Goal: Understand process/instructions: Learn how to perform a task or action

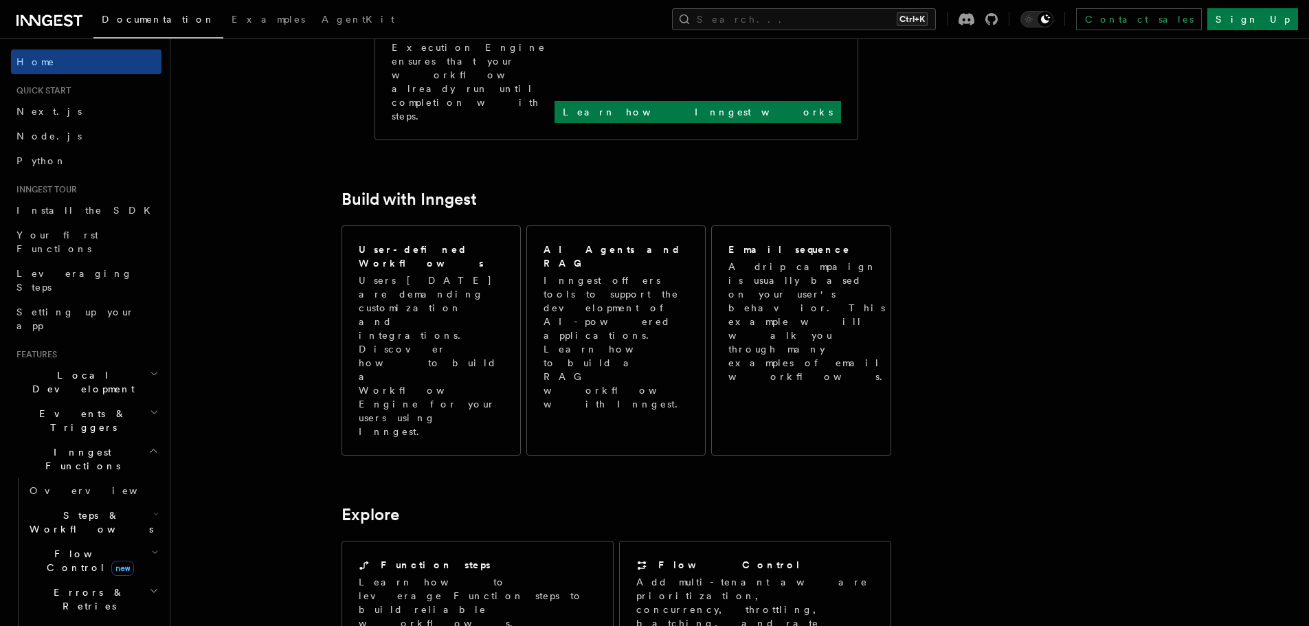
scroll to position [115, 0]
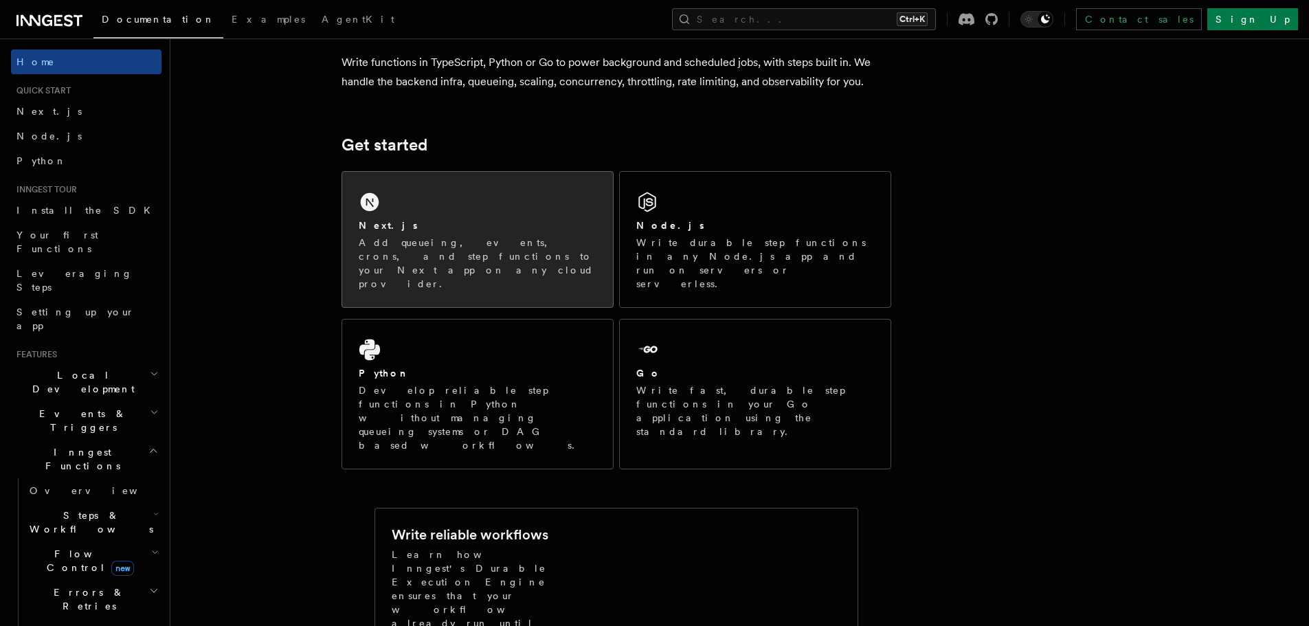
click at [424, 187] on div "Next.js Add queueing, events, crons, and step functions to your Next app on any…" at bounding box center [477, 239] width 271 height 135
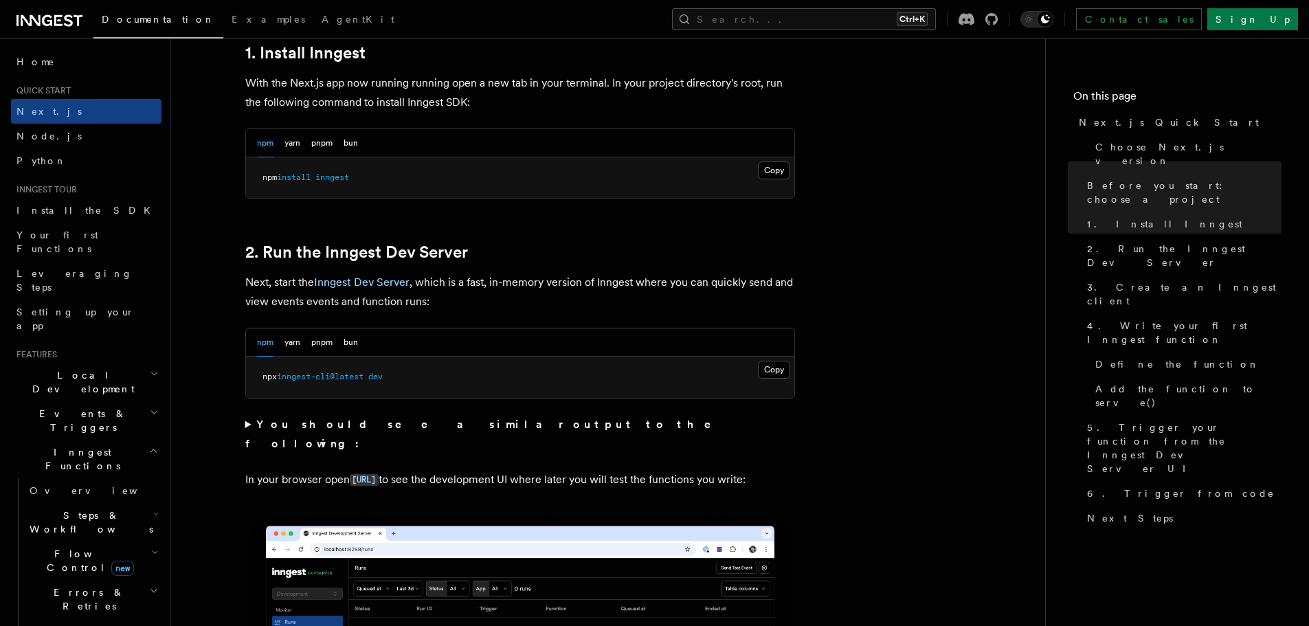
scroll to position [802, 0]
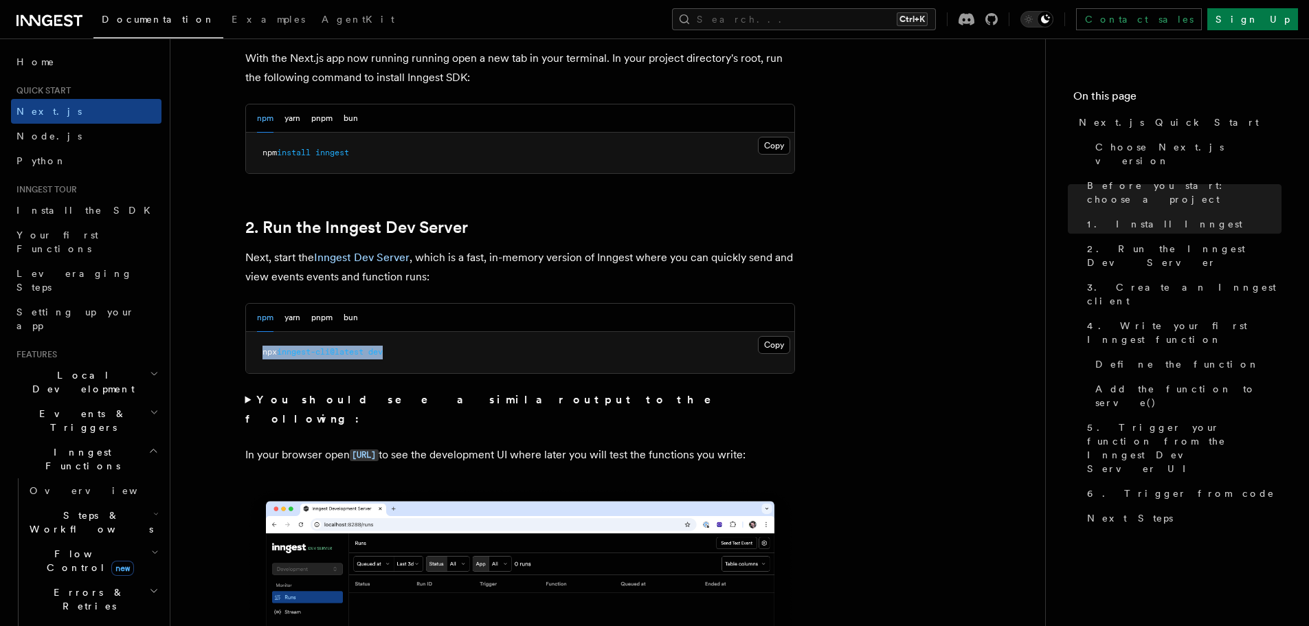
drag, startPoint x: 399, startPoint y: 347, endPoint x: 258, endPoint y: 356, distance: 141.1
click at [258, 356] on pre "npx inngest-cli@latest dev" at bounding box center [520, 352] width 548 height 41
copy span "npx inngest-cli@latest dev"
